Goal: Obtain resource: Download file/media

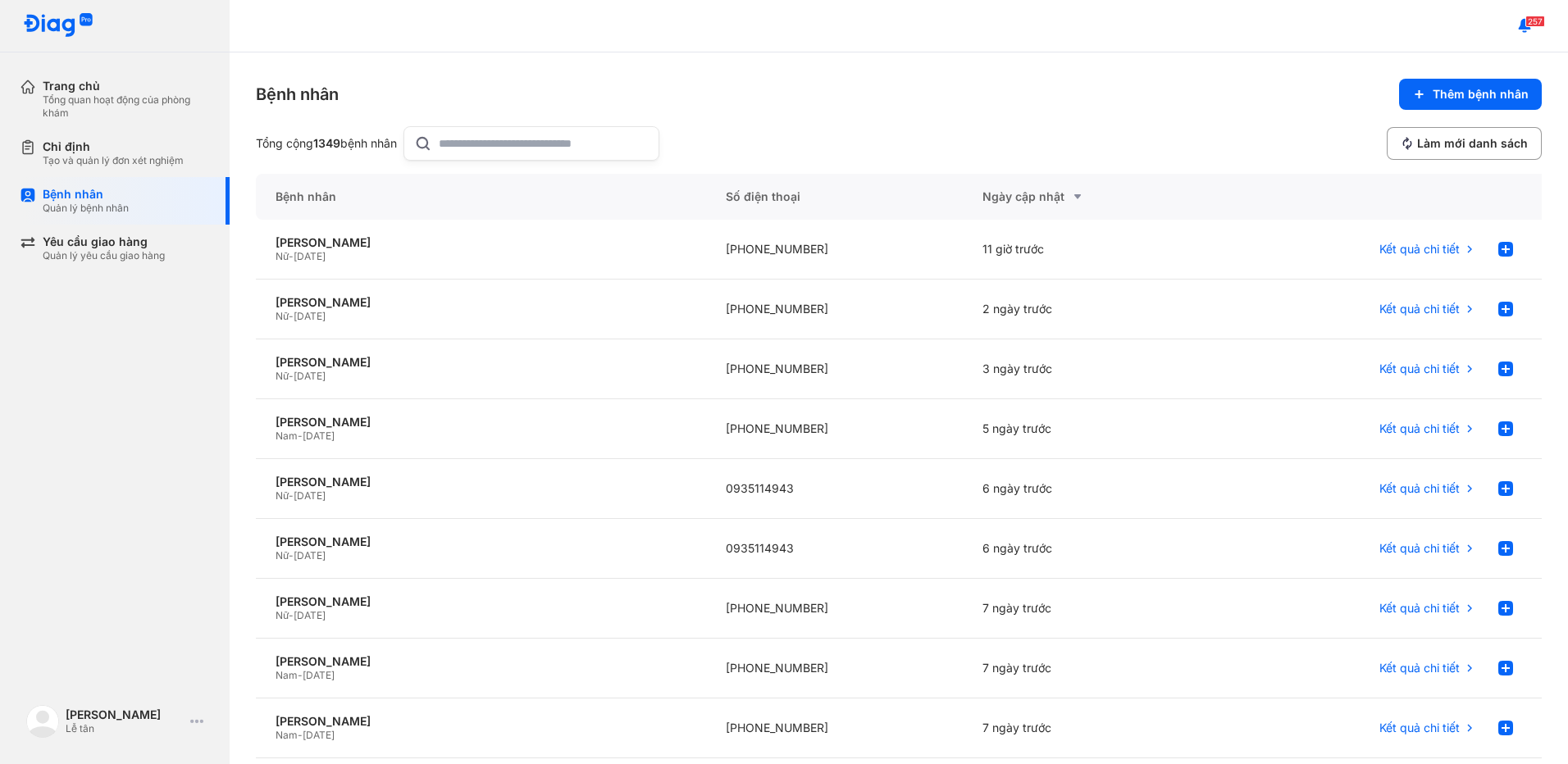
click at [468, 151] on input "text" at bounding box center [544, 144] width 210 height 33
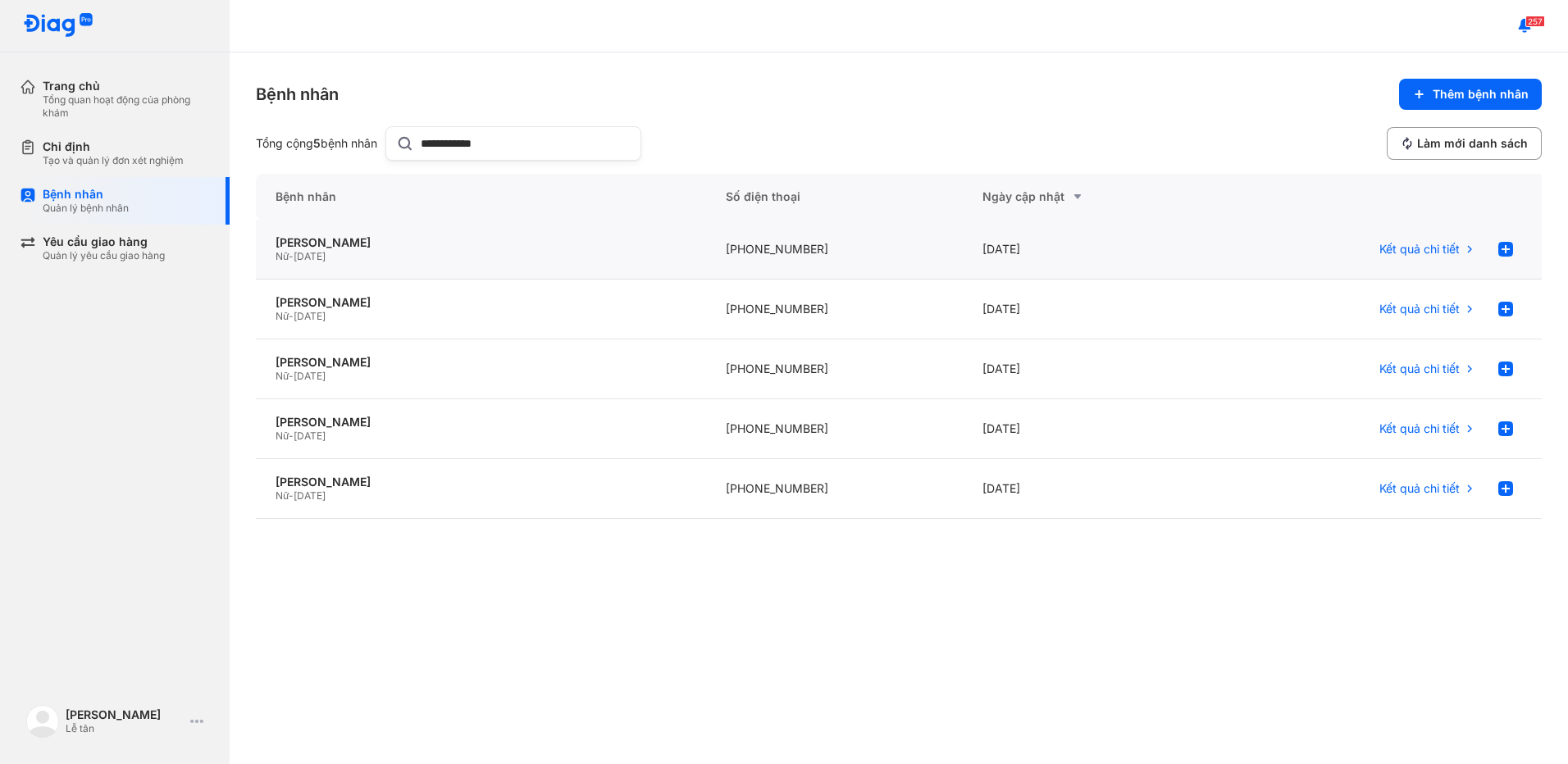
type input "**********"
click at [987, 244] on div "02/06/2025" at bounding box center [1092, 249] width 258 height 59
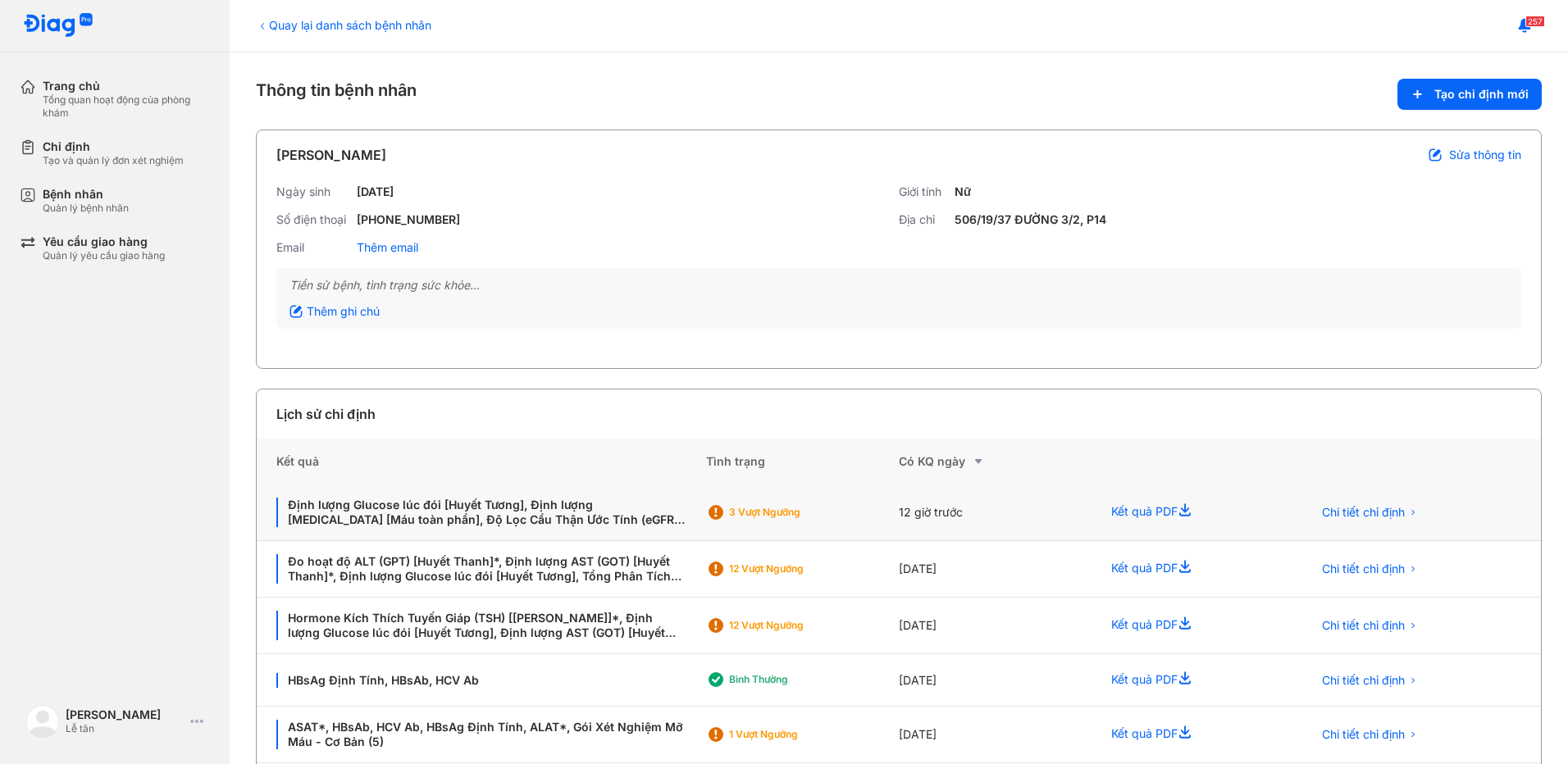
click at [815, 522] on div "3 Vượt ngưỡng" at bounding box center [786, 513] width 161 height 25
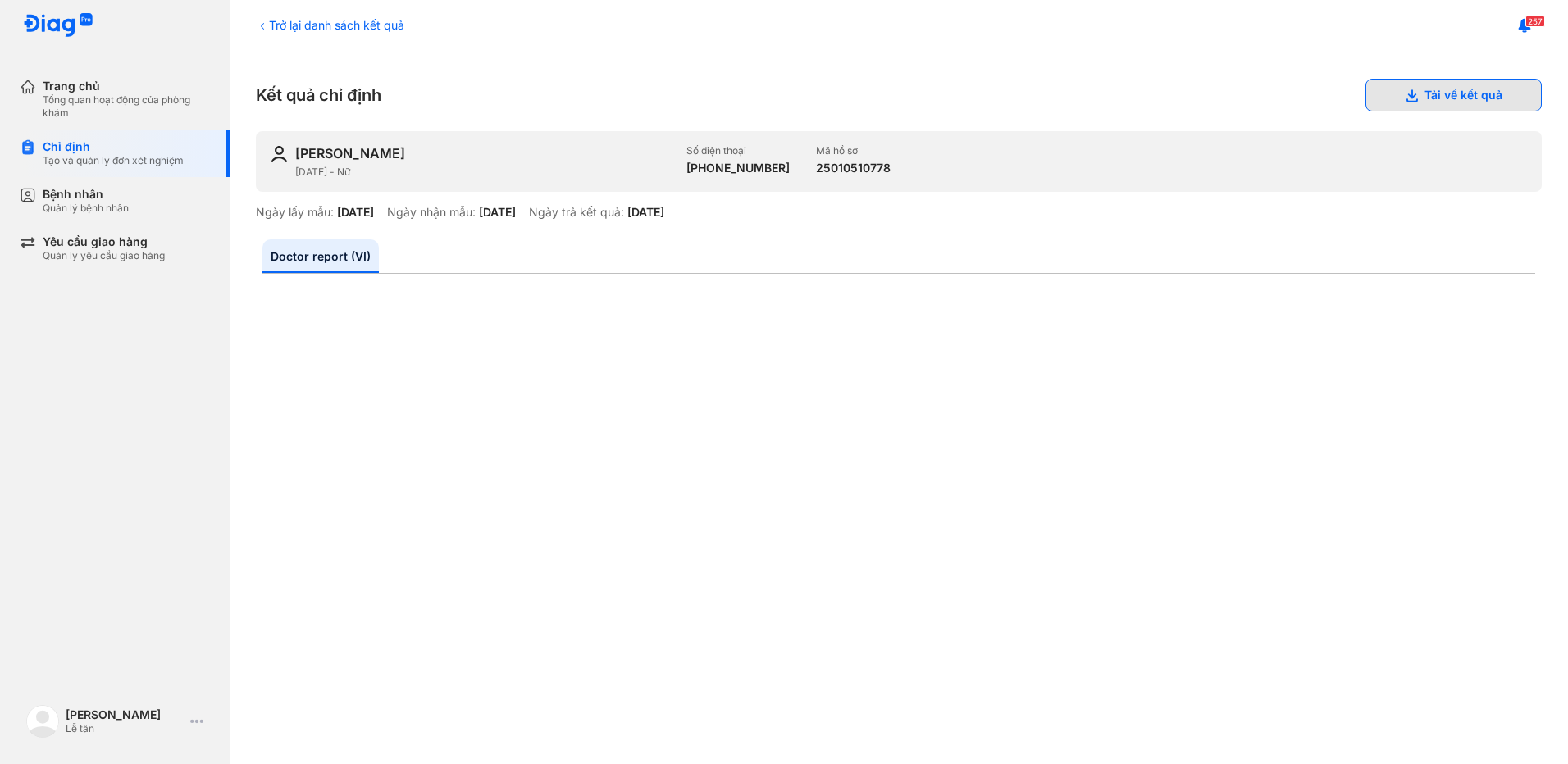
click at [1374, 97] on button "Tải về kết quả" at bounding box center [1453, 95] width 176 height 33
click at [101, 206] on div "Quản lý bệnh nhân" at bounding box center [86, 208] width 86 height 13
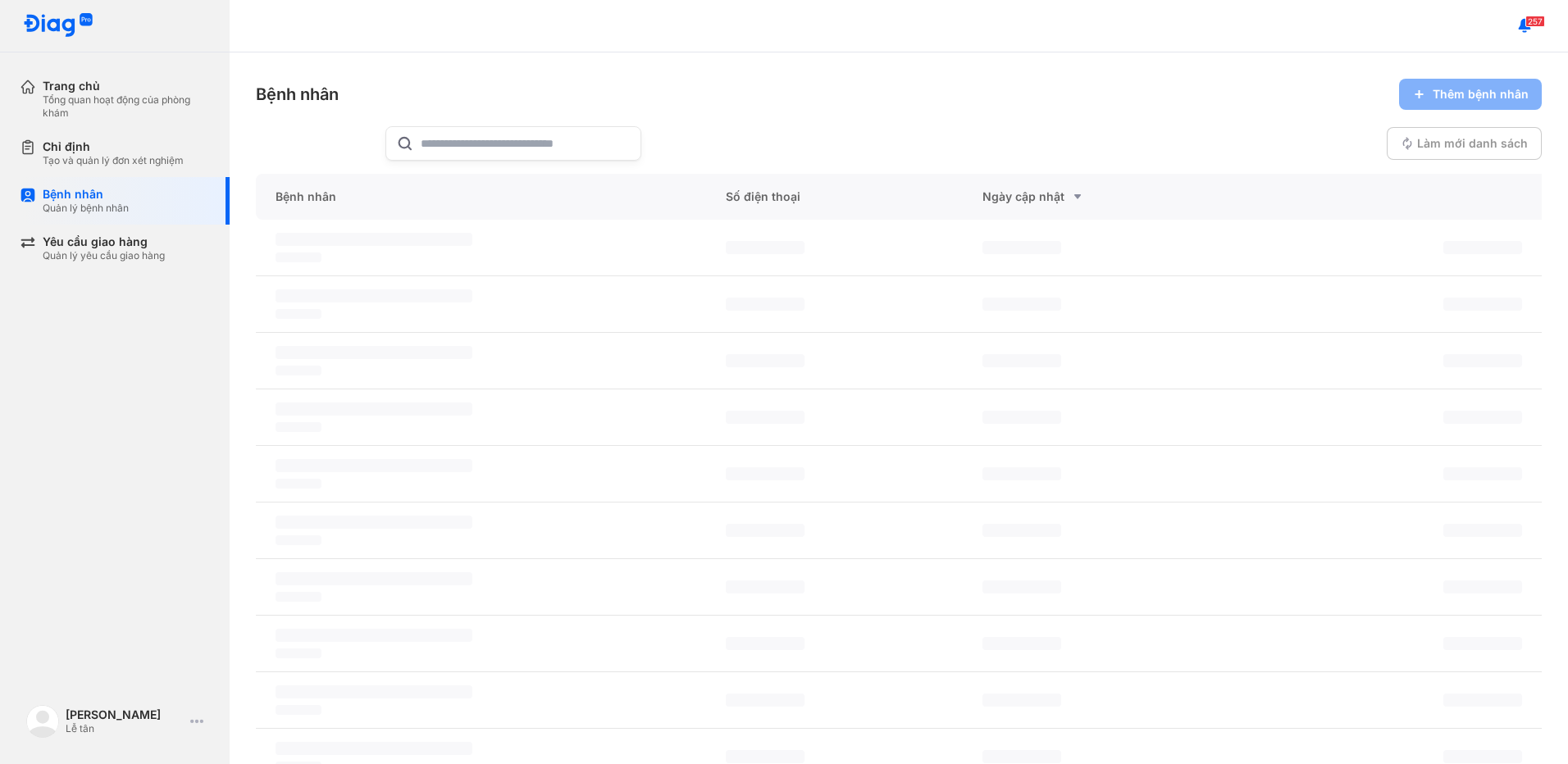
click at [525, 148] on input "text" at bounding box center [525, 144] width 210 height 33
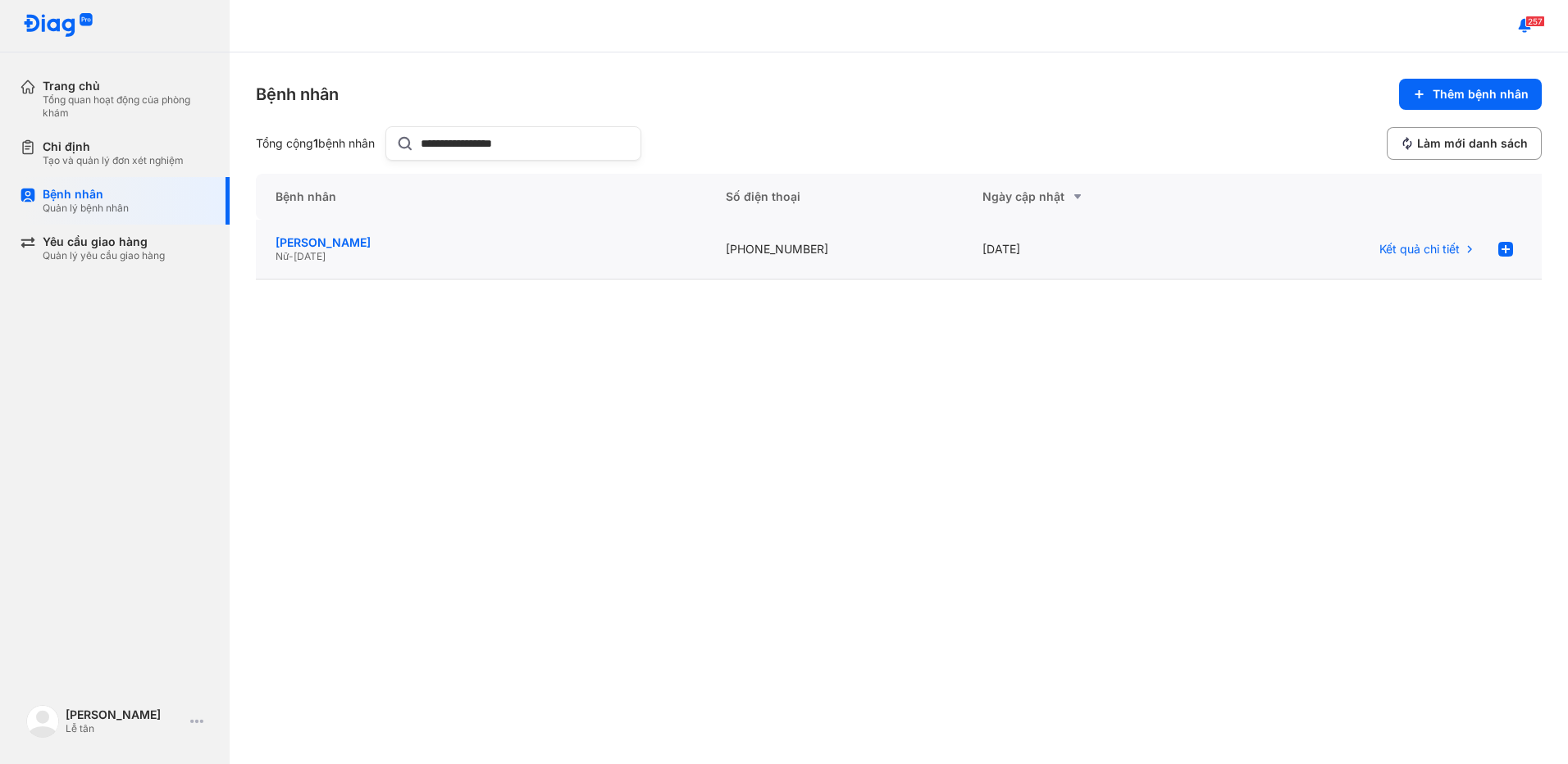
type input "**********"
click at [568, 245] on div "LÊ THỊ MINH HƯƠNG" at bounding box center [481, 243] width 411 height 15
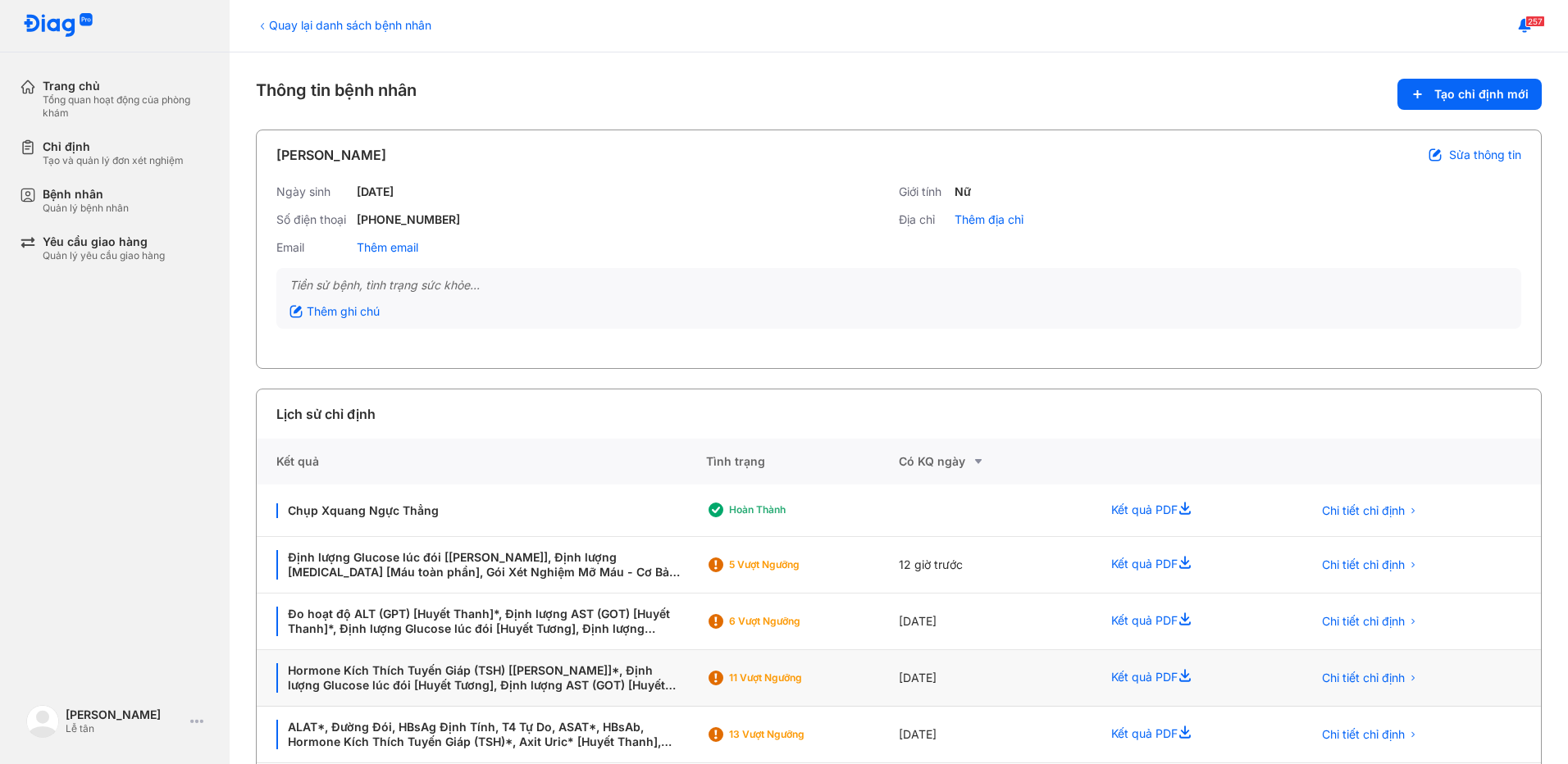
scroll to position [192, 0]
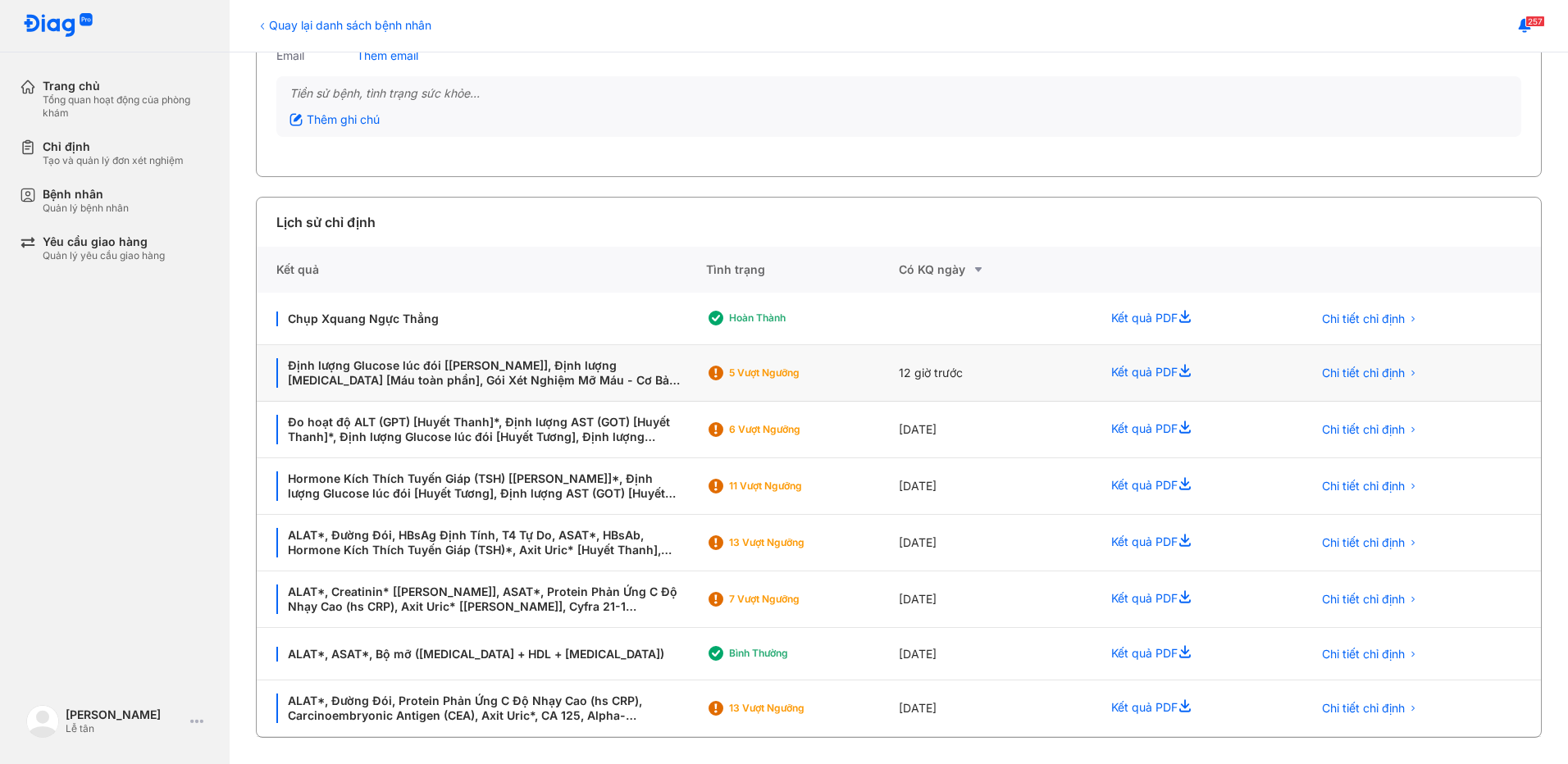
click at [831, 380] on div "5 Vượt ngưỡng" at bounding box center [786, 373] width 161 height 25
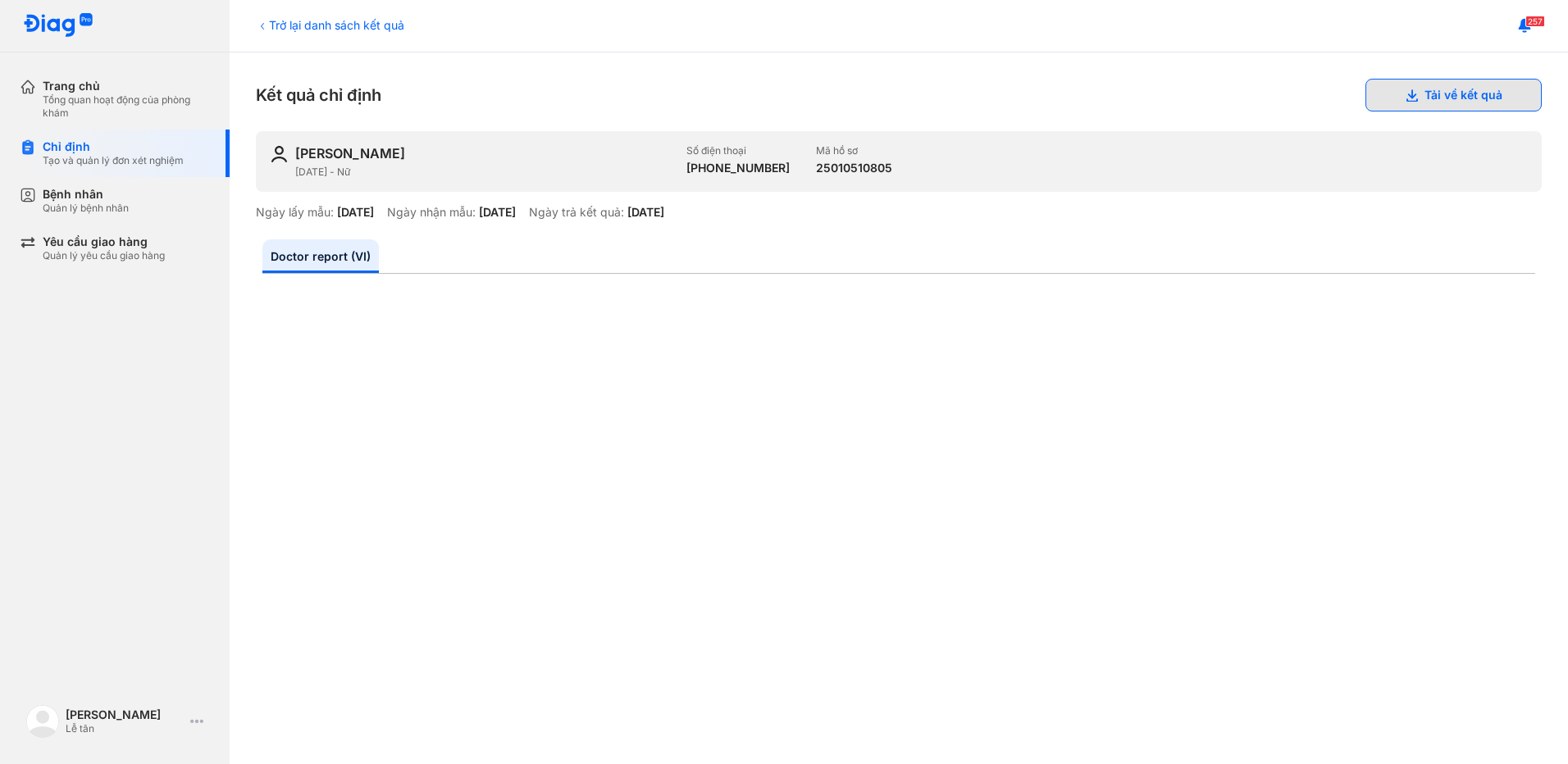
click at [1407, 101] on use at bounding box center [1413, 95] width 12 height 12
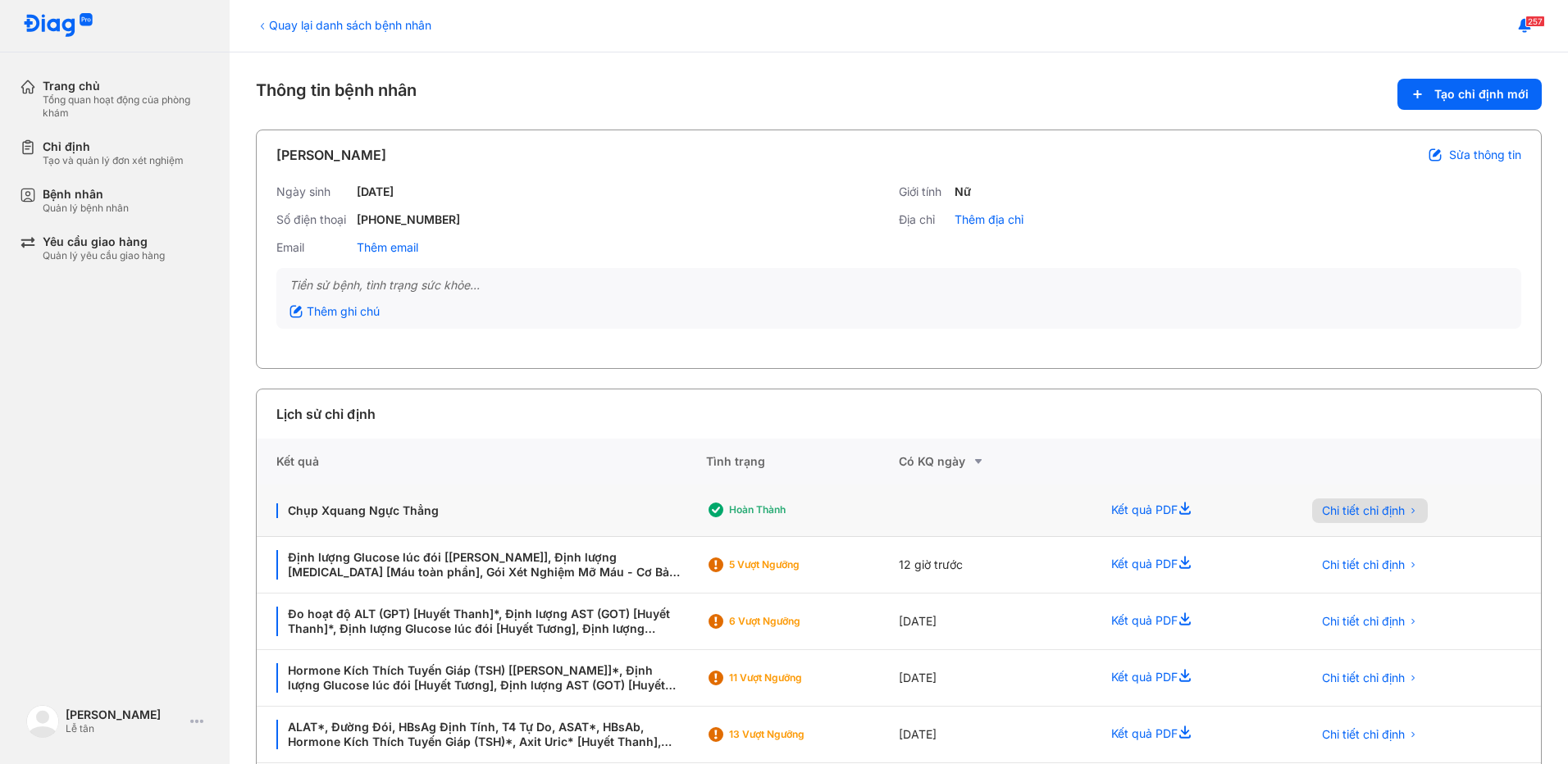
click at [1313, 507] on button "Chi tiết chỉ định" at bounding box center [1371, 511] width 116 height 25
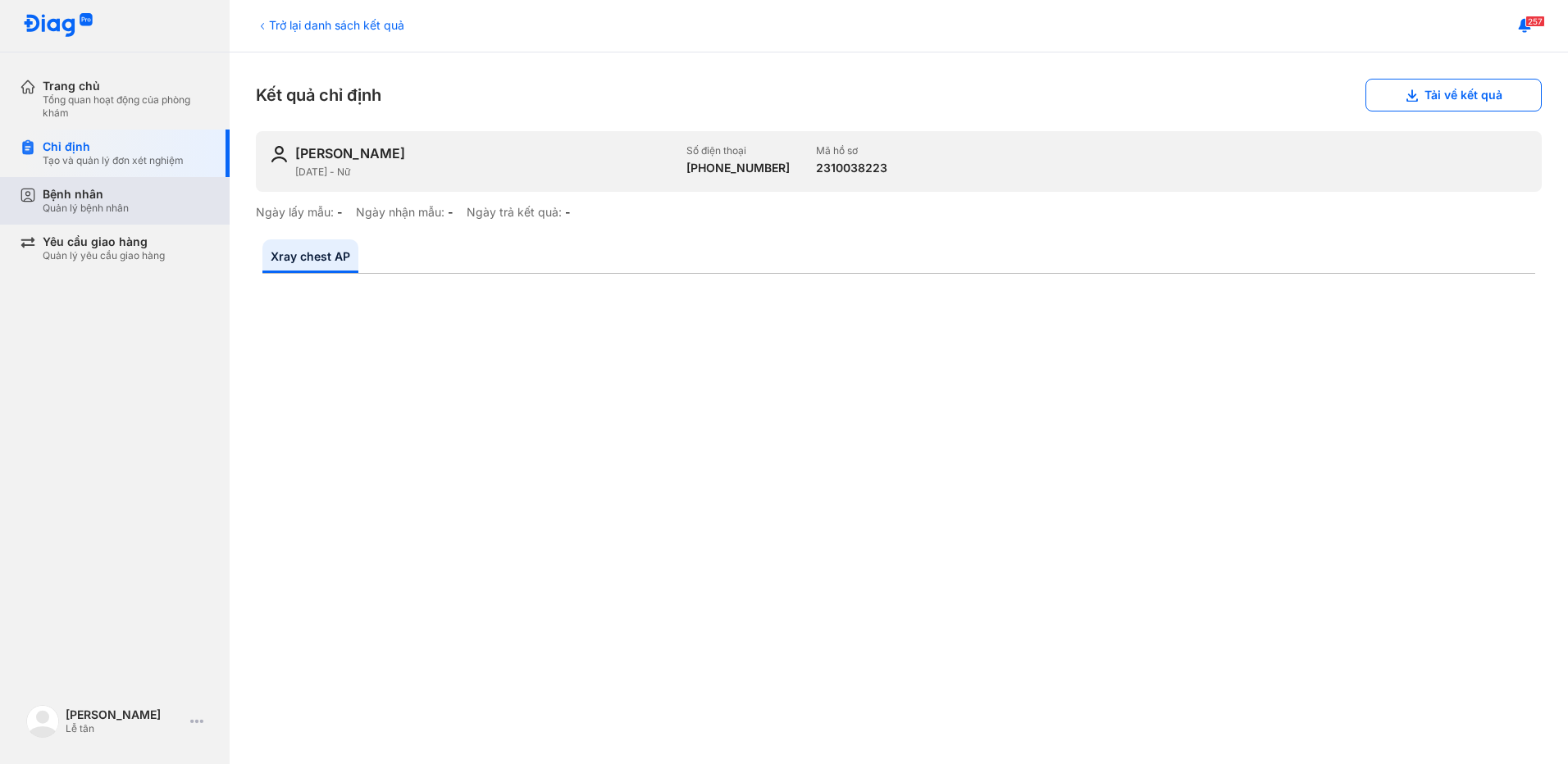
click at [160, 205] on div "Bệnh nhân Quản lý bệnh nhân" at bounding box center [126, 201] width 168 height 28
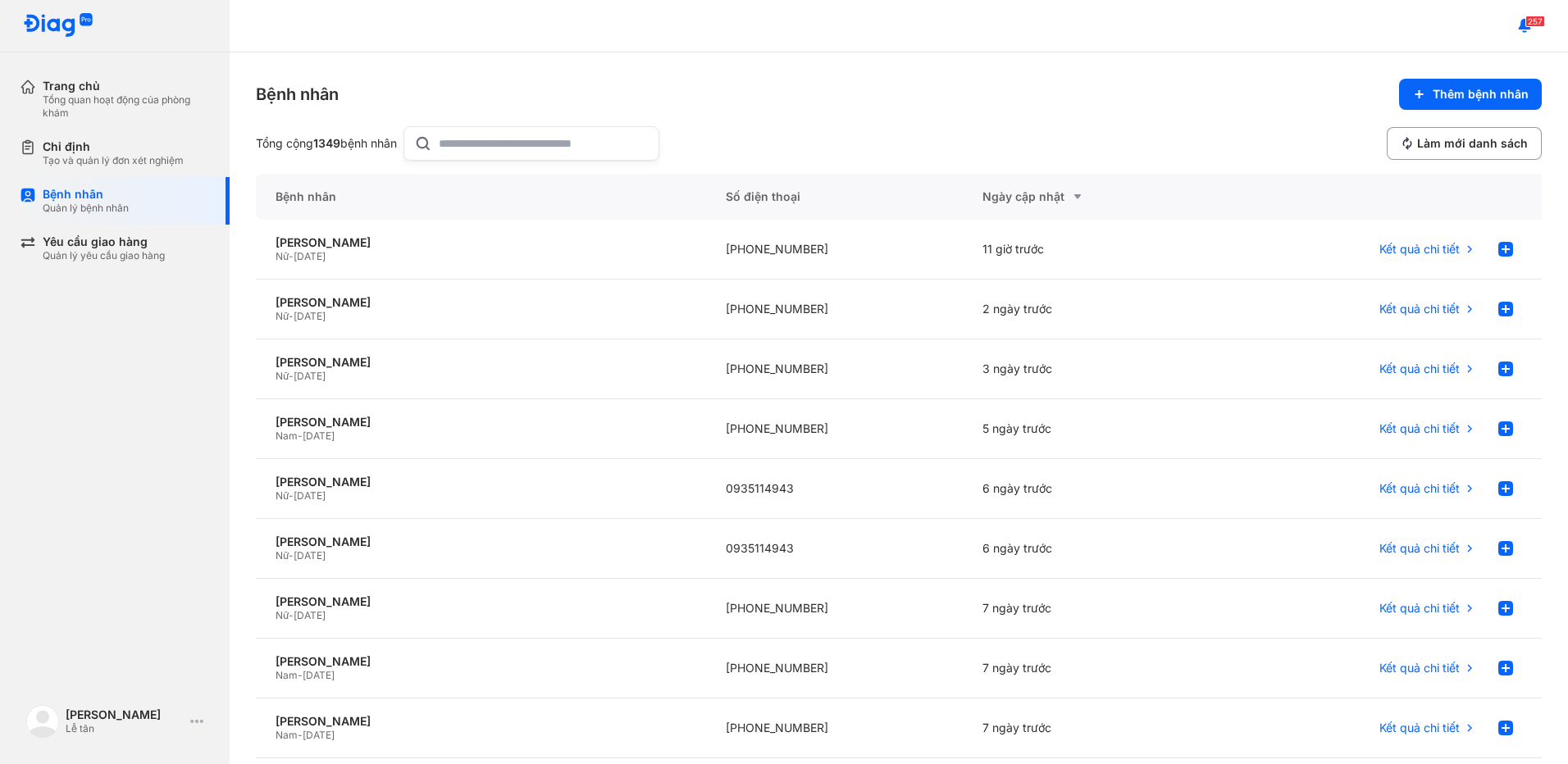
click at [549, 150] on input "text" at bounding box center [544, 144] width 210 height 33
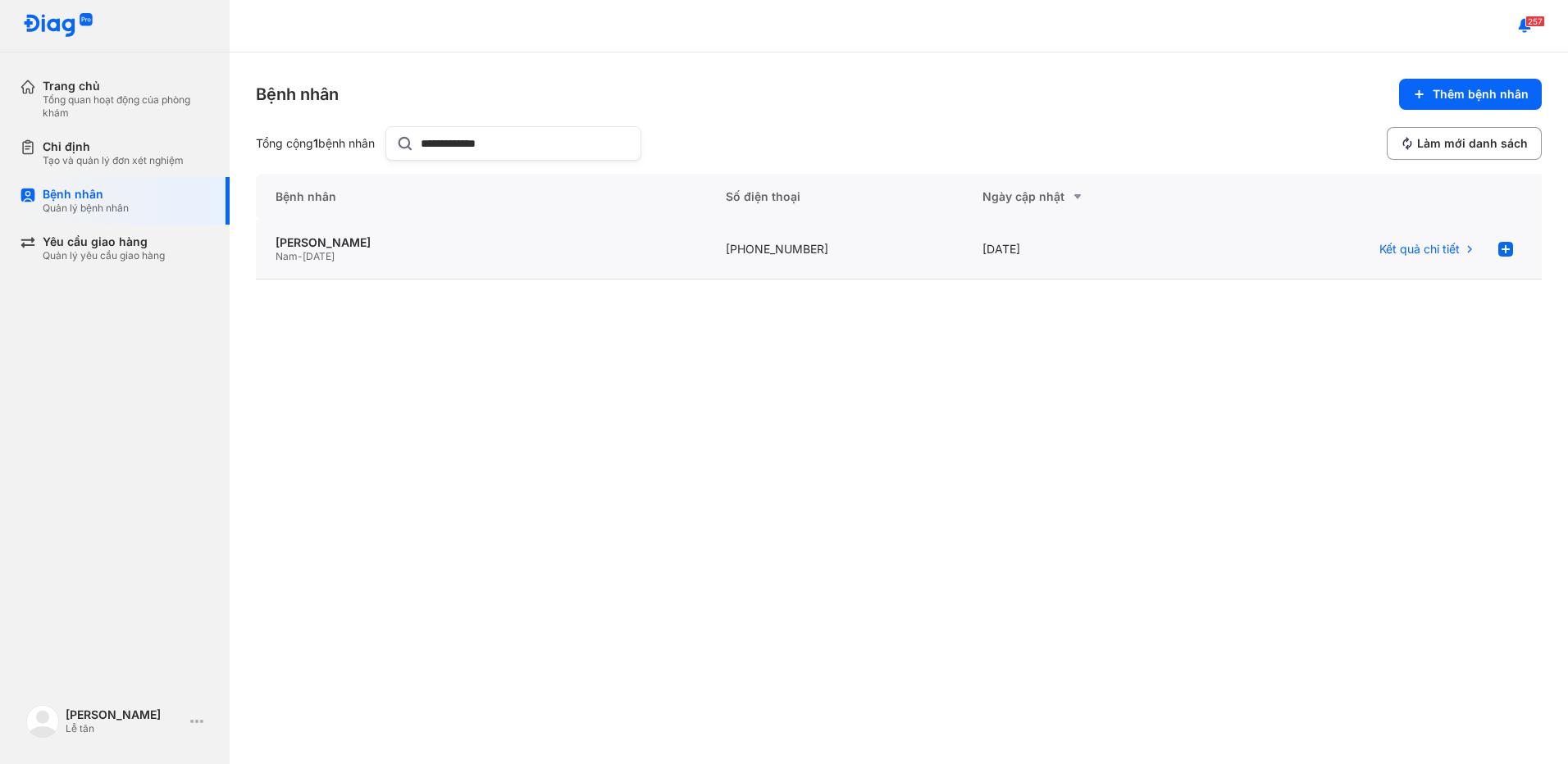
type input "**********"
click at [575, 225] on div "BÙI NGỌC TUẤN Nam - 06/10/1967" at bounding box center [481, 249] width 450 height 59
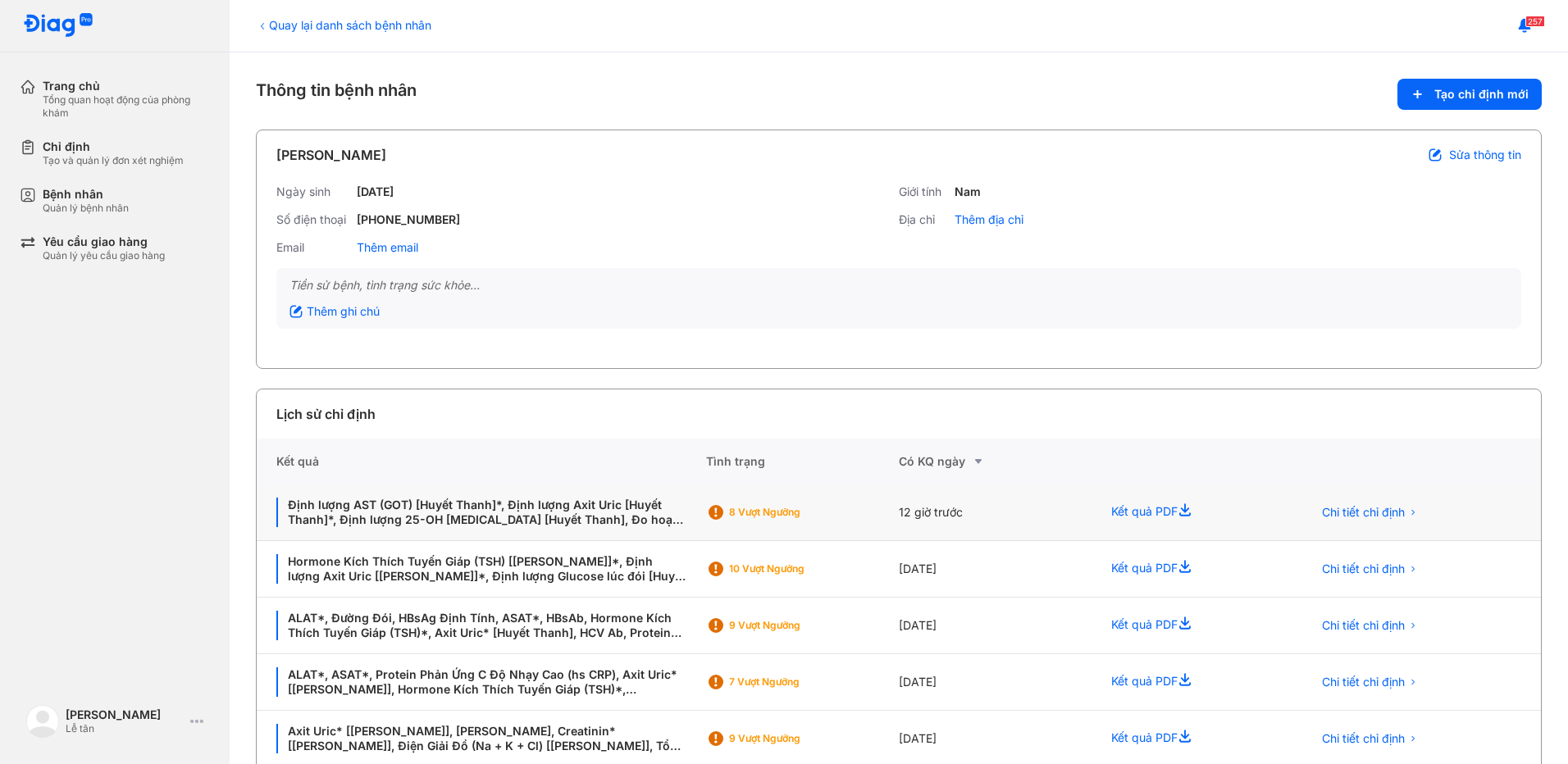
click at [853, 507] on div "8 Vượt ngưỡng" at bounding box center [795, 513] width 131 height 13
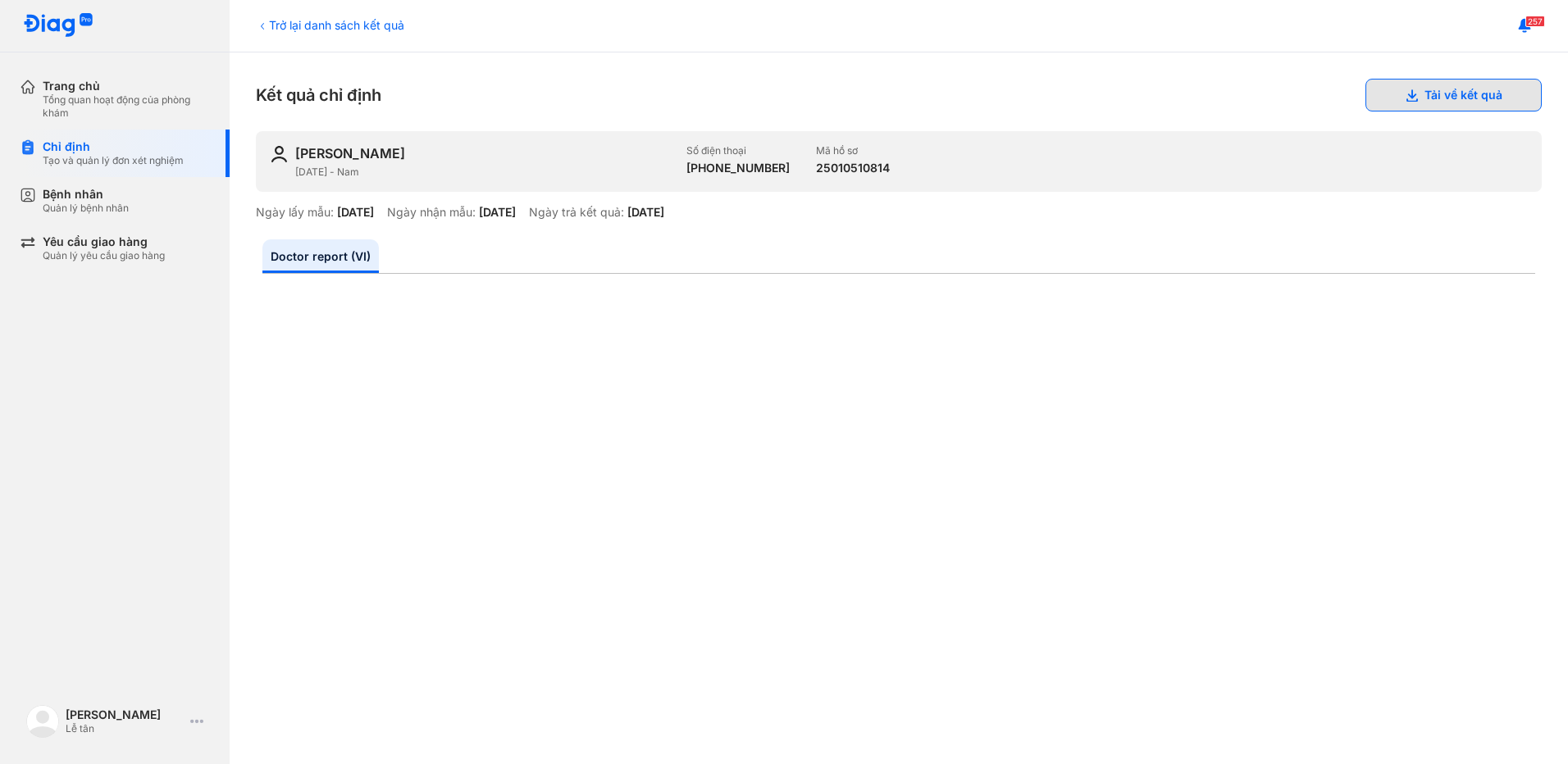
click at [1457, 90] on button "Tải về kết quả" at bounding box center [1453, 95] width 176 height 33
click at [1426, 91] on button "Tải về kết quả" at bounding box center [1453, 95] width 176 height 33
